Goal: Find specific page/section: Find specific page/section

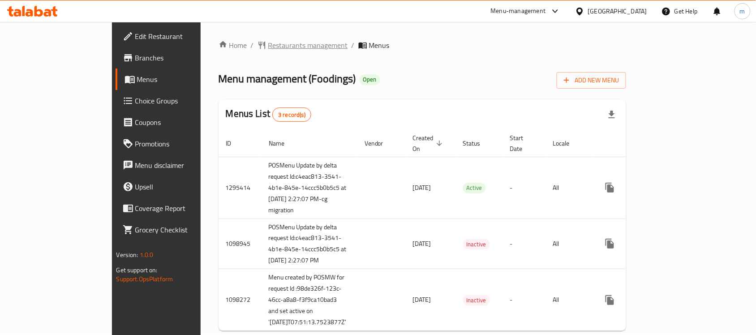
click at [268, 43] on span "Restaurants management" at bounding box center [308, 45] width 80 height 11
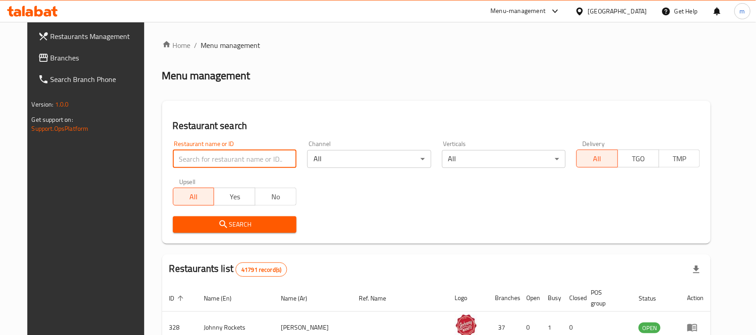
click at [175, 159] on input "search" at bounding box center [235, 159] width 124 height 18
paste input "612513"
type input "612513"
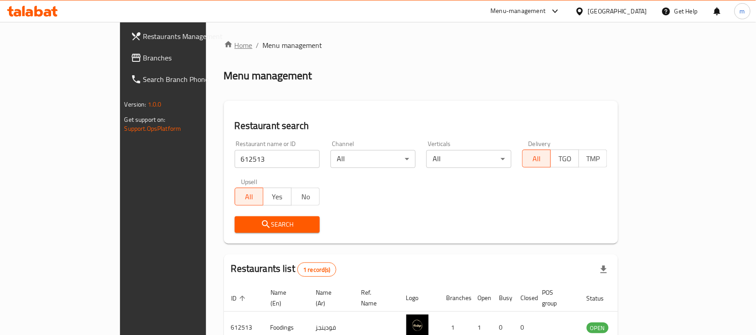
click at [224, 46] on link "Home" at bounding box center [238, 45] width 29 height 11
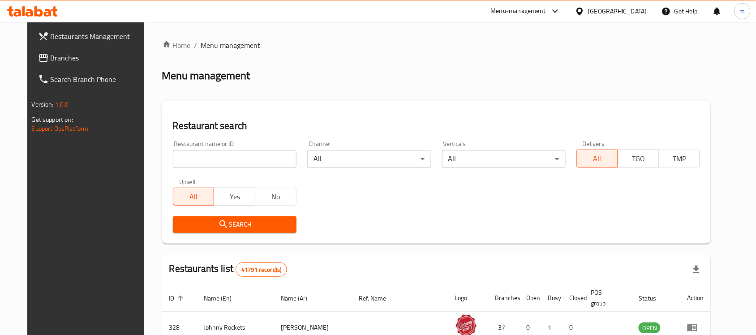
click at [51, 60] on span "Branches" at bounding box center [99, 57] width 96 height 11
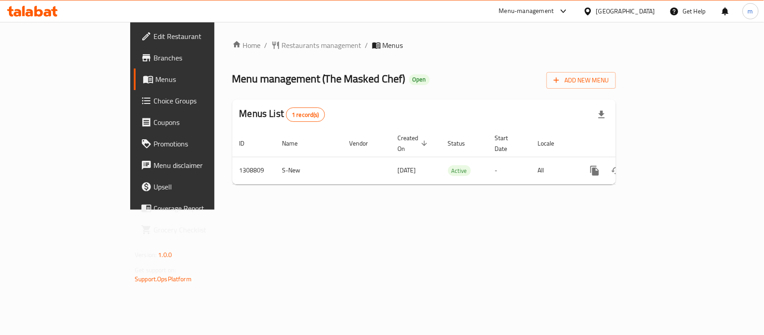
click at [45, 11] on icon at bounding box center [32, 11] width 51 height 11
click at [48, 9] on icon at bounding box center [48, 13] width 8 height 8
